Goal: Information Seeking & Learning: Learn about a topic

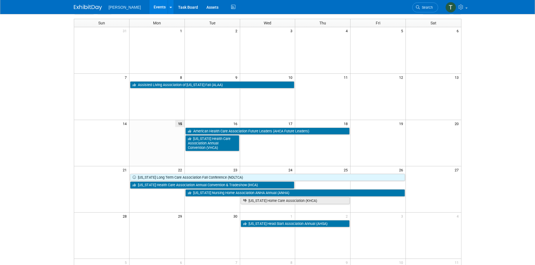
scroll to position [56, 0]
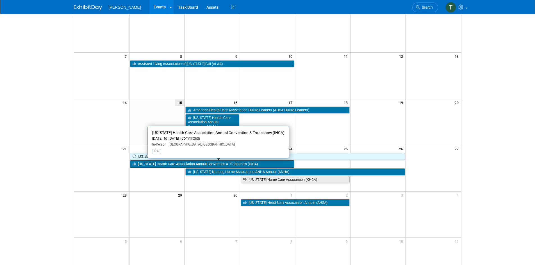
click at [147, 165] on link "[US_STATE] Health Care Association Annual Convention & Tradeshow (IHCA)" at bounding box center [212, 164] width 165 height 7
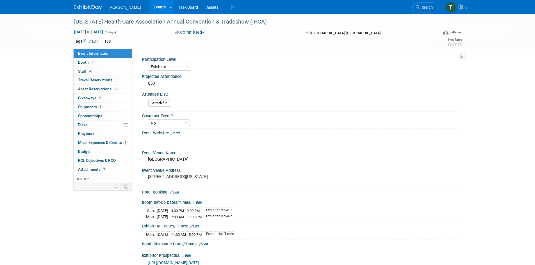
select select "Exhibitor"
select select "No"
click at [82, 72] on span "Staff 4" at bounding box center [85, 71] width 14 height 4
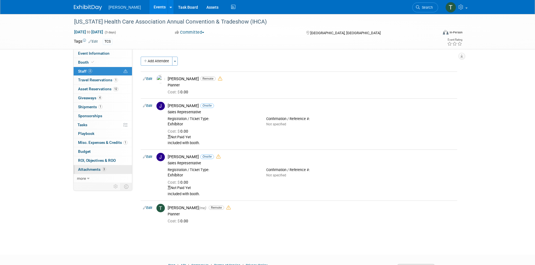
click at [94, 169] on span "Attachments 3" at bounding box center [92, 169] width 28 height 4
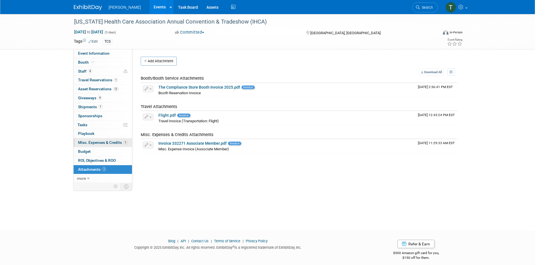
click at [83, 142] on span "Misc. Expenses & Credits 1" at bounding box center [102, 142] width 49 height 4
